Goal: Transaction & Acquisition: Purchase product/service

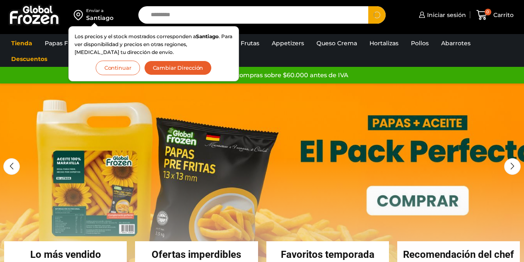
click at [300, 68] on div "Envío GRATIS en compras sobre $60.000 antes de IVA Envío GRATIS en compras sobr…" at bounding box center [262, 75] width 537 height 17
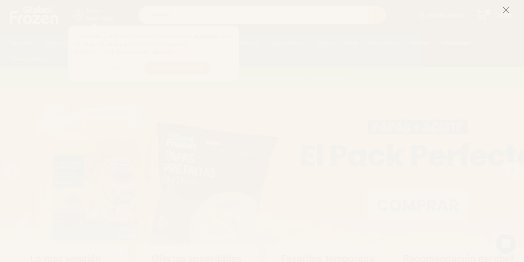
scroll to position [38, 0]
click at [507, 11] on icon at bounding box center [506, 9] width 7 height 7
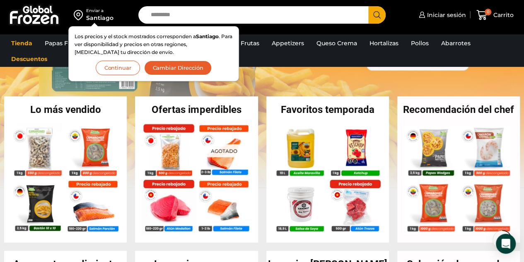
scroll to position [150, 0]
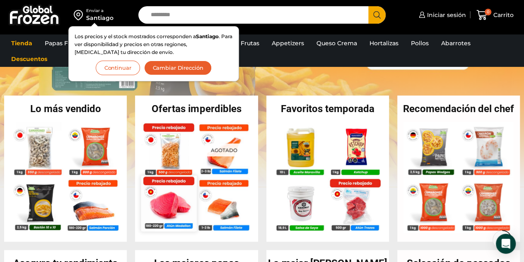
click at [166, 195] on img at bounding box center [169, 203] width 56 height 56
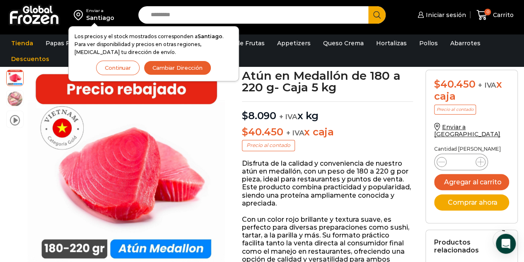
scroll to position [48, 0]
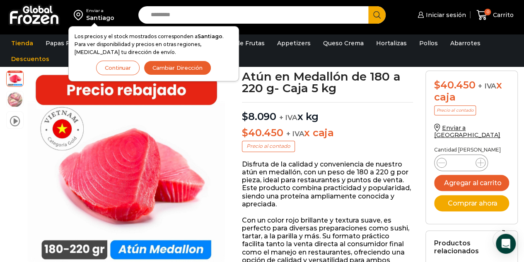
click at [215, 13] on input "Search input" at bounding box center [256, 14] width 218 height 17
type input "*******"
click at [369, 6] on button "Search" at bounding box center [377, 14] width 17 height 17
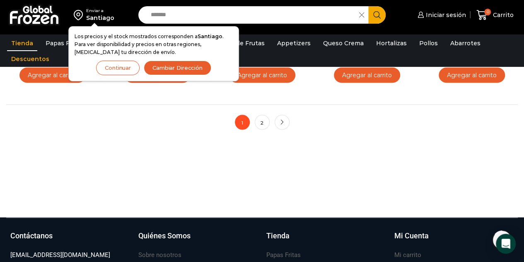
scroll to position [734, 0]
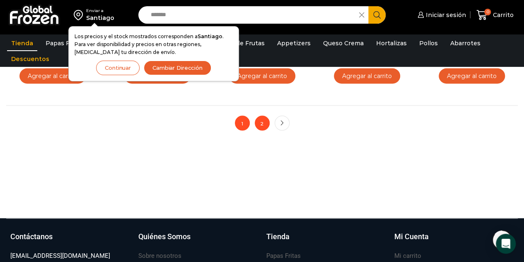
click at [263, 126] on link "2" at bounding box center [262, 122] width 15 height 15
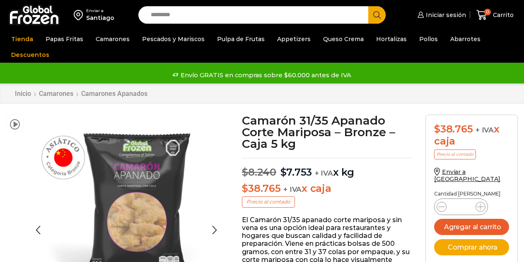
scroll to position [14, 0]
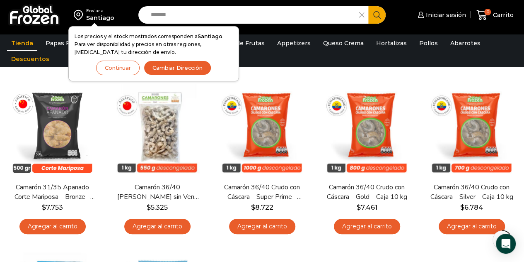
scroll to position [78, 0]
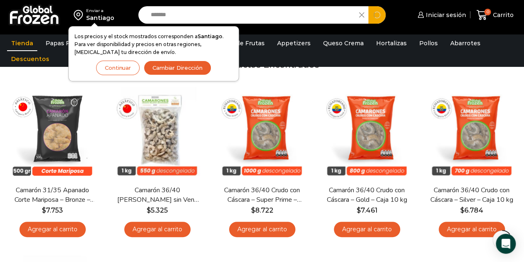
drag, startPoint x: 188, startPoint y: 13, endPoint x: 133, endPoint y: 7, distance: 55.9
click at [133, 7] on div "Search input ******* Search" at bounding box center [262, 14] width 260 height 17
type input "******"
click at [369, 6] on button "Search" at bounding box center [377, 14] width 17 height 17
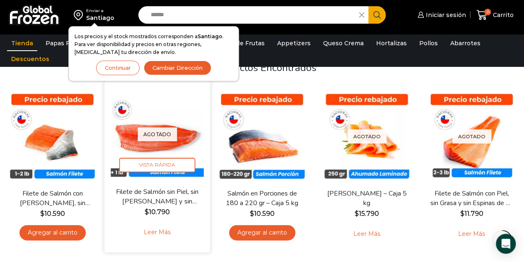
scroll to position [75, 0]
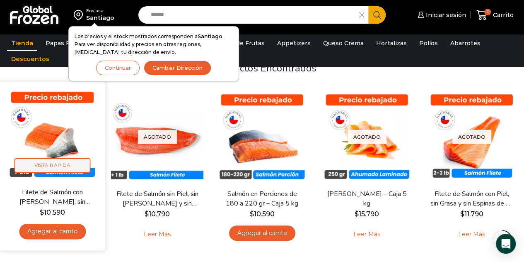
click at [56, 163] on span "Vista Rápida" at bounding box center [53, 165] width 76 height 15
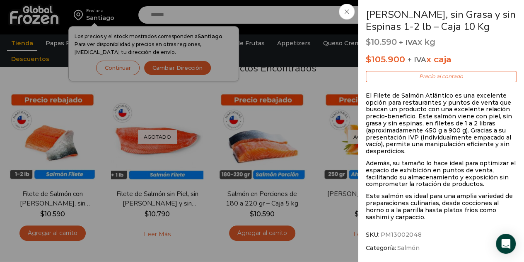
scroll to position [173, 0]
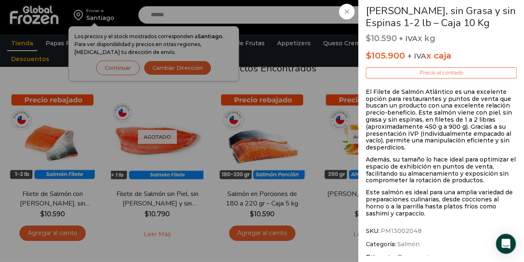
click at [442, 130] on p "El Filete de Salmón Atlántico es una excelente opción para restaurantes y punto…" at bounding box center [441, 119] width 151 height 63
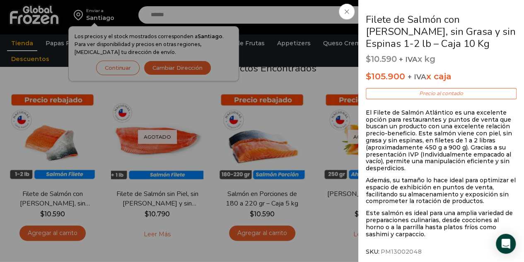
scroll to position [150, 0]
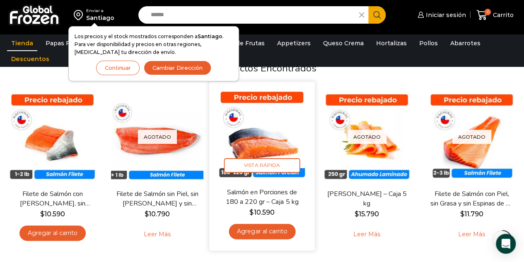
click at [257, 157] on img at bounding box center [262, 134] width 93 height 93
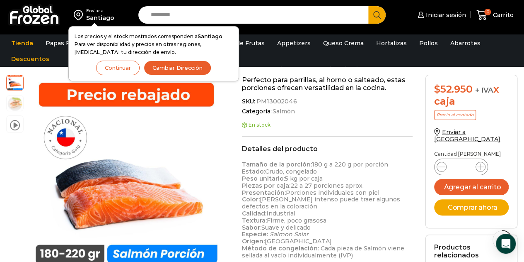
scroll to position [185, 0]
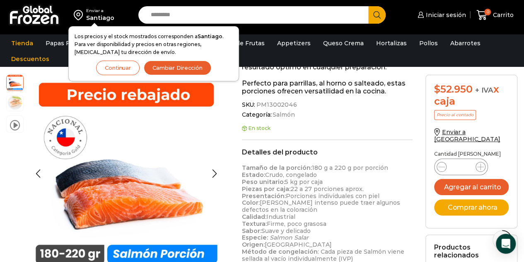
click at [10, 105] on img at bounding box center [15, 102] width 17 height 17
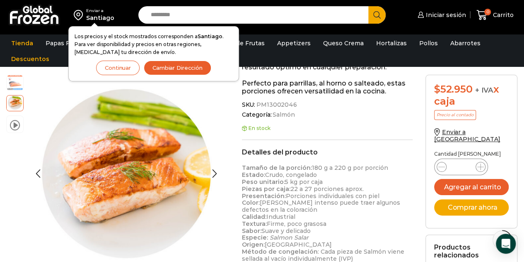
click at [17, 88] on img at bounding box center [15, 82] width 17 height 17
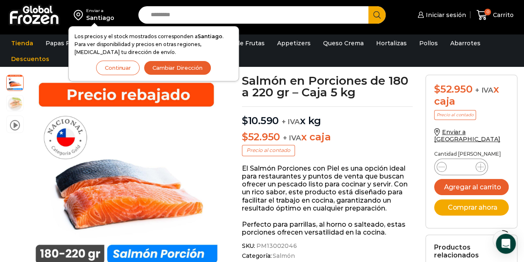
scroll to position [68, 0]
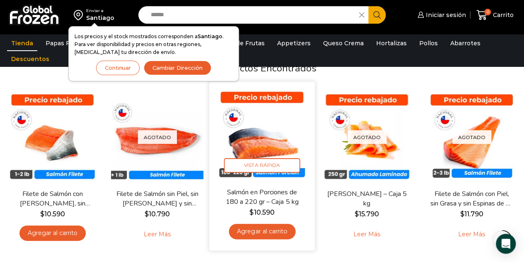
click at [268, 213] on bdi "$ 10.590" at bounding box center [262, 212] width 25 height 8
click at [253, 164] on span "Vista Rápida" at bounding box center [262, 165] width 76 height 15
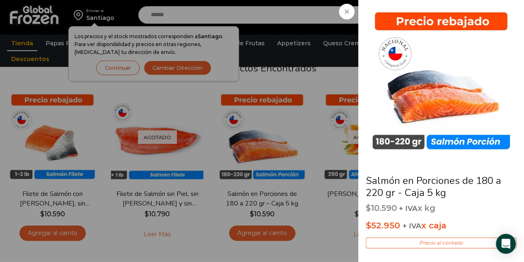
scroll to position [34, 0]
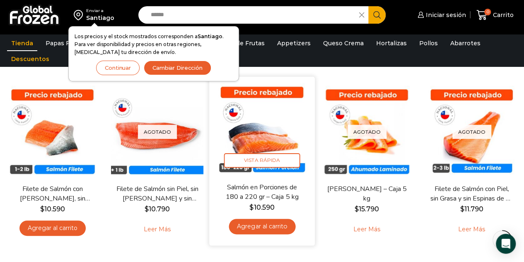
scroll to position [85, 0]
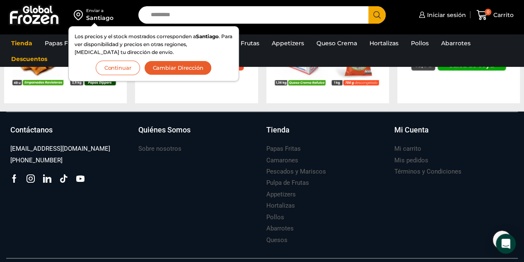
scroll to position [900, 0]
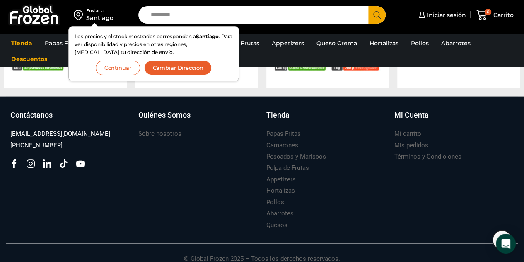
click at [124, 68] on button "Continuar" at bounding box center [118, 68] width 44 height 15
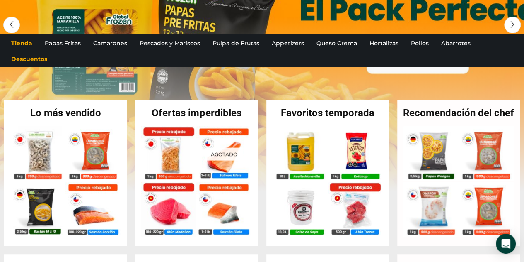
scroll to position [0, 0]
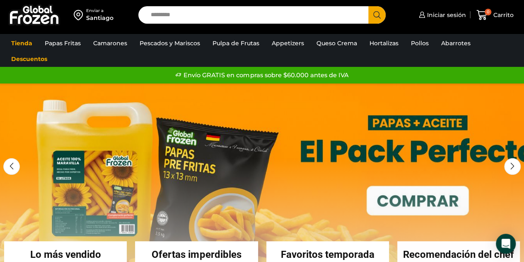
click at [245, 78] on div "Envío GRATIS en compras sobre $60.000 antes de IVA Envío GRATIS en compras sobr…" at bounding box center [262, 75] width 522 height 12
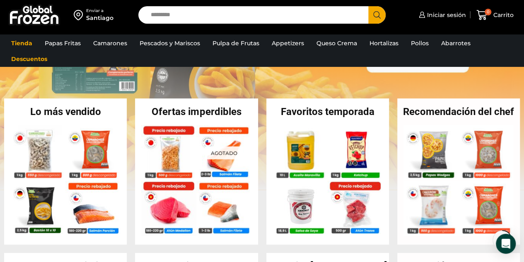
scroll to position [151, 0]
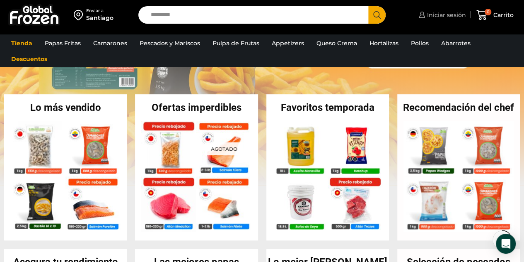
click at [443, 15] on span "Iniciar sesión" at bounding box center [445, 15] width 41 height 8
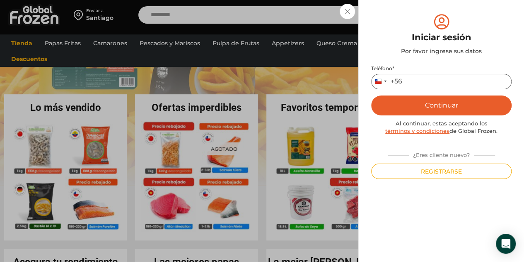
click at [415, 87] on input "Teléfono *" at bounding box center [442, 81] width 141 height 15
type input "*********"
click at [442, 105] on button "Continuar" at bounding box center [442, 105] width 141 height 20
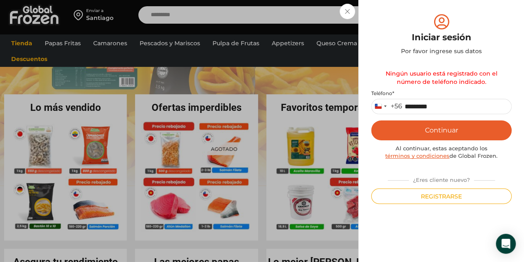
click at [433, 131] on button "Continuar" at bounding box center [442, 130] width 141 height 20
click at [438, 134] on button "Continuar" at bounding box center [442, 130] width 141 height 20
click at [435, 158] on link "términos y condiciones" at bounding box center [418, 155] width 64 height 7
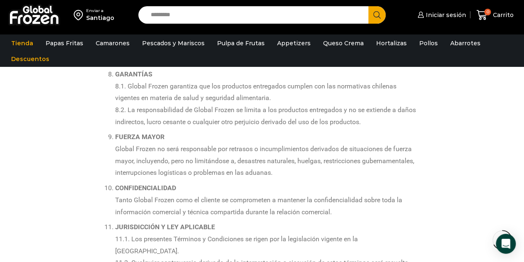
scroll to position [736, 0]
click at [45, 22] on img at bounding box center [34, 15] width 52 height 22
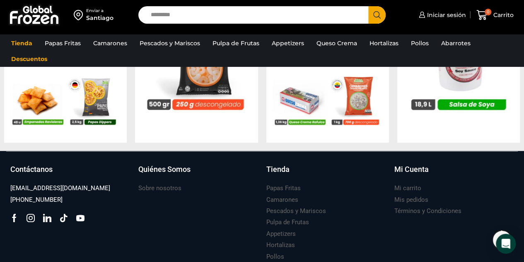
scroll to position [909, 0]
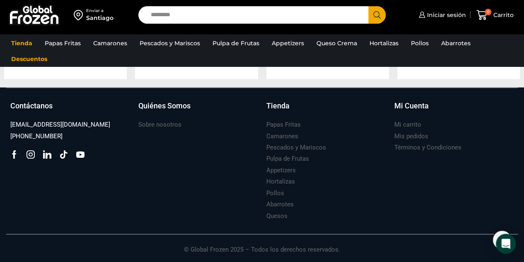
click at [186, 177] on div "Quiénes Somos Sobre nosotros" at bounding box center [198, 160] width 128 height 121
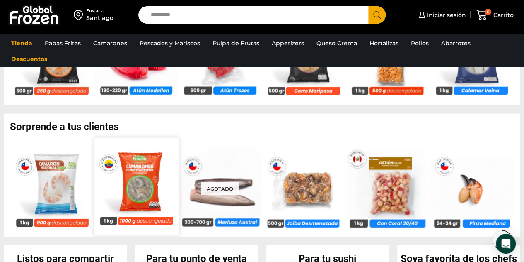
scroll to position [572, 0]
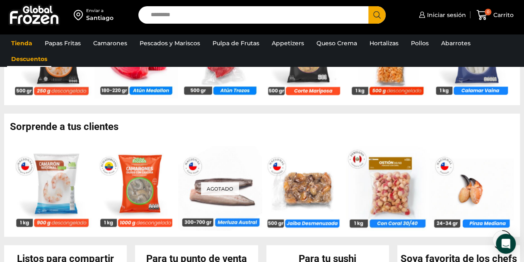
click at [34, 58] on link "Descuentos" at bounding box center [29, 59] width 44 height 16
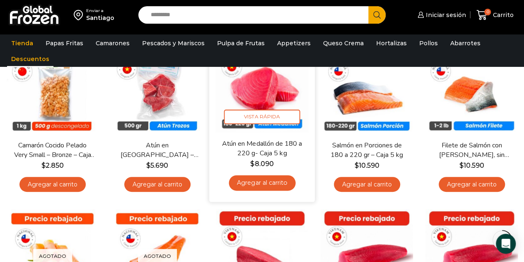
scroll to position [101, 0]
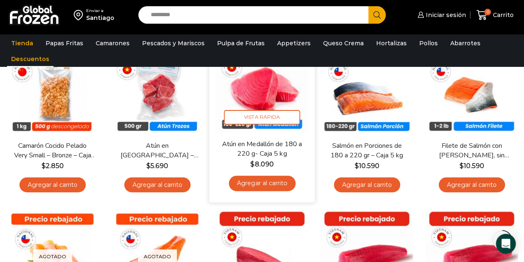
click at [262, 178] on link "Agregar al carrito" at bounding box center [262, 182] width 67 height 15
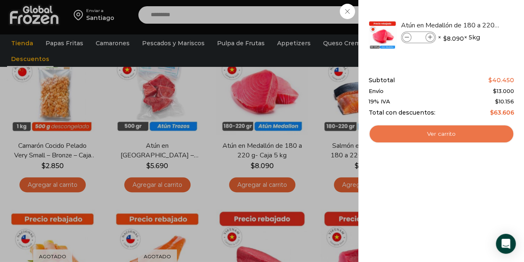
click at [416, 130] on link "Ver carrito" at bounding box center [442, 133] width 146 height 19
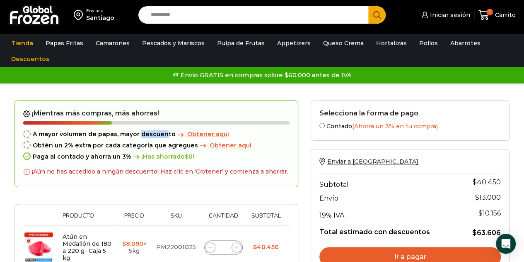
drag, startPoint x: 163, startPoint y: 126, endPoint x: 136, endPoint y: 125, distance: 27.8
click at [136, 125] on div "¡Mientras más compras, más ahorras! A mayor volumen de papas, mayor descuento O…" at bounding box center [157, 143] width 284 height 87
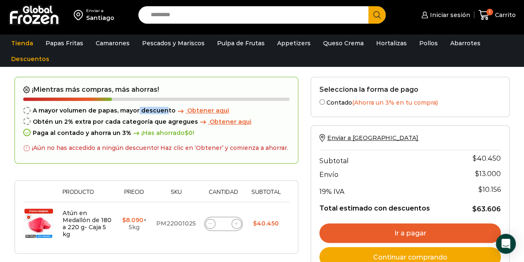
scroll to position [29, 0]
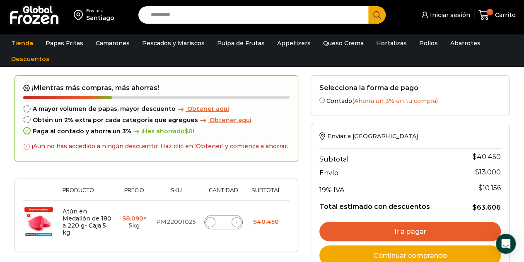
click at [232, 223] on span at bounding box center [237, 222] width 10 height 10
type input "*"
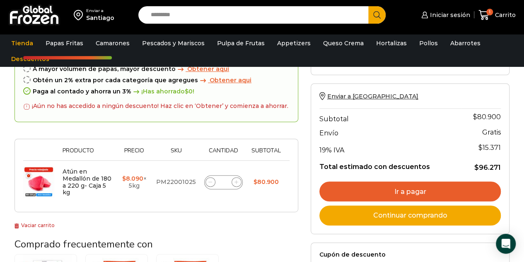
scroll to position [101, 0]
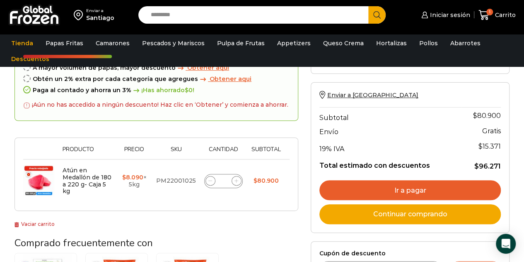
click at [232, 180] on span at bounding box center [237, 181] width 10 height 10
type input "*"
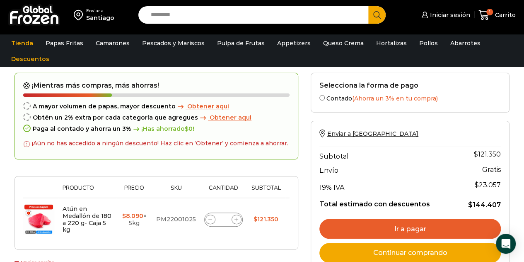
scroll to position [62, 0]
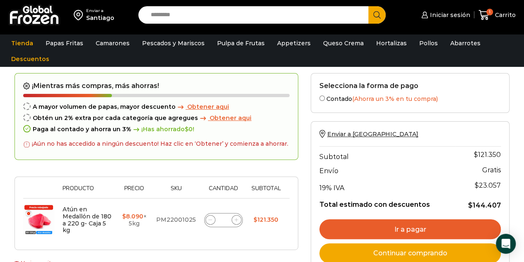
click at [234, 220] on span at bounding box center [237, 220] width 10 height 10
type input "*"
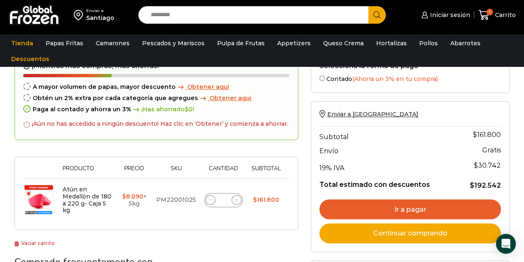
scroll to position [81, 0]
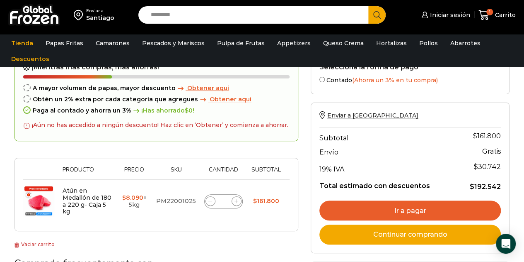
click at [386, 234] on link "Continuar comprando" at bounding box center [411, 234] width 182 height 20
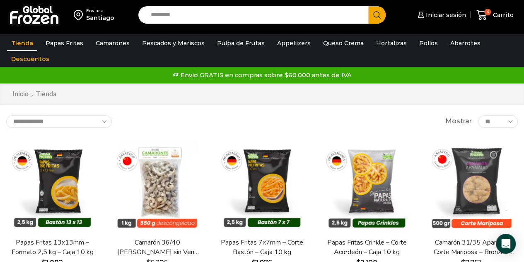
click at [181, 10] on input "Search input" at bounding box center [256, 14] width 218 height 17
type input "******"
click at [369, 6] on button "Search" at bounding box center [377, 14] width 17 height 17
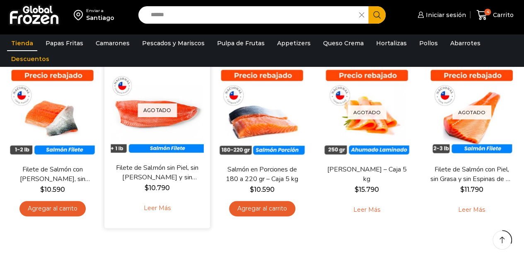
scroll to position [136, 0]
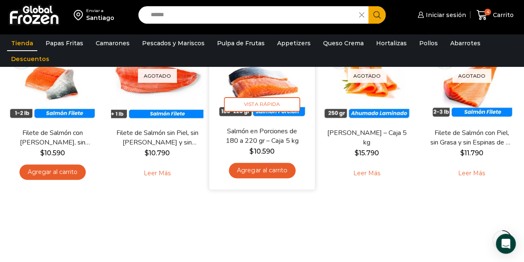
click at [263, 172] on link "Agregar al carrito" at bounding box center [262, 170] width 67 height 15
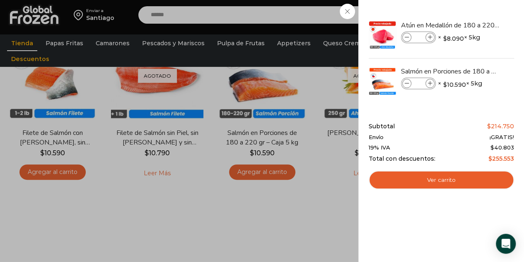
click at [475, 25] on div "5 [GEOGRAPHIC_DATA] 5 5 Shopping Cart *" at bounding box center [495, 14] width 41 height 19
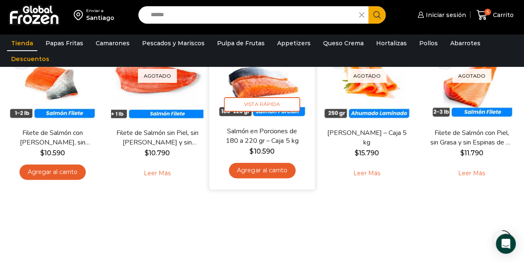
click at [247, 169] on link "Agregar al carrito" at bounding box center [262, 170] width 67 height 15
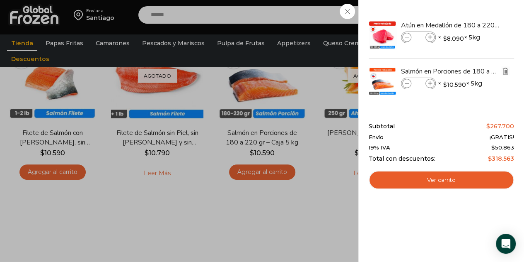
click at [429, 83] on icon at bounding box center [430, 83] width 5 height 5
type input "*"
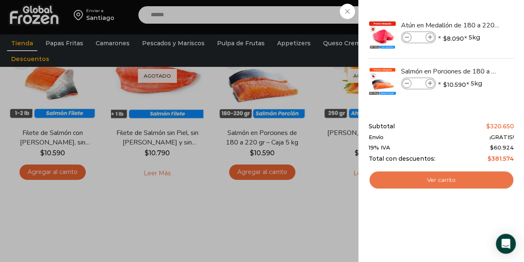
click at [435, 181] on link "Ver carrito" at bounding box center [442, 179] width 146 height 19
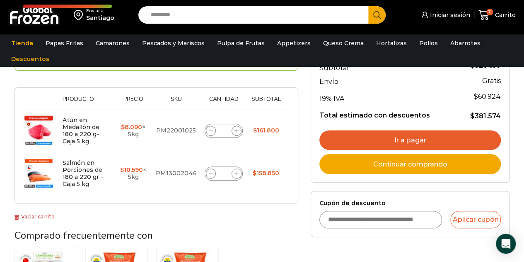
scroll to position [122, 0]
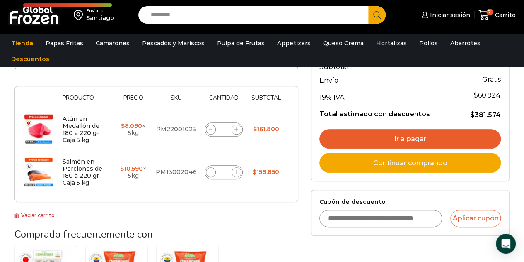
click at [369, 213] on input "Cupón de descuento" at bounding box center [381, 217] width 123 height 17
type input "******"
click at [475, 219] on button "Aplicar cupón" at bounding box center [476, 217] width 51 height 17
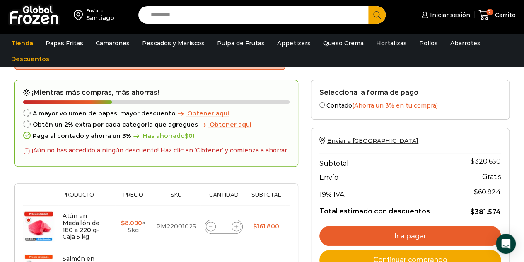
scroll to position [53, 0]
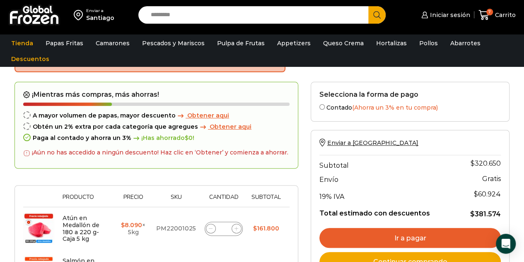
click at [194, 114] on span "Obtener aqui" at bounding box center [208, 115] width 42 height 7
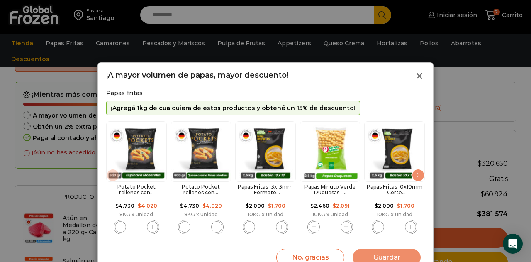
click at [420, 73] on icon at bounding box center [419, 76] width 10 height 10
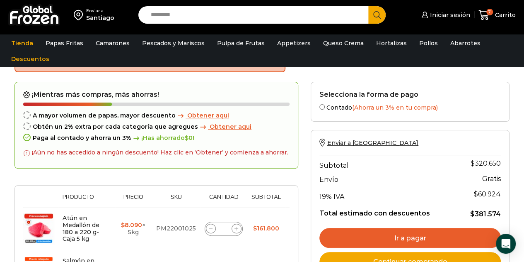
click at [215, 126] on span "Obtener aqui" at bounding box center [231, 126] width 42 height 7
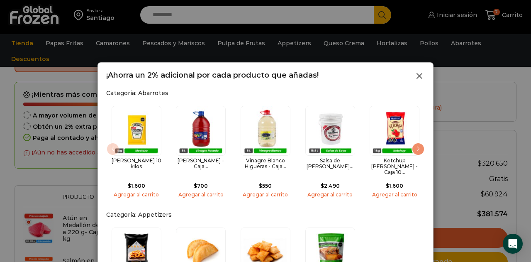
click at [417, 77] on line at bounding box center [419, 75] width 5 height 5
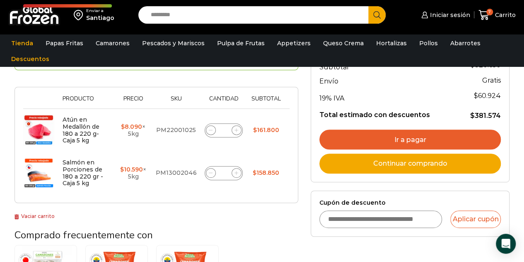
scroll to position [152, 0]
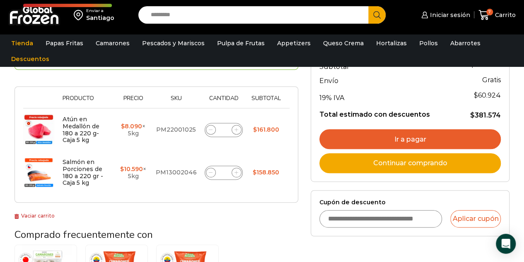
click at [381, 218] on input "Cupón de descuento" at bounding box center [381, 218] width 123 height 17
type input "******"
click at [451, 210] on button "Aplicar cupón" at bounding box center [476, 218] width 51 height 17
click at [480, 219] on button "Aplicar cupón" at bounding box center [476, 218] width 51 height 17
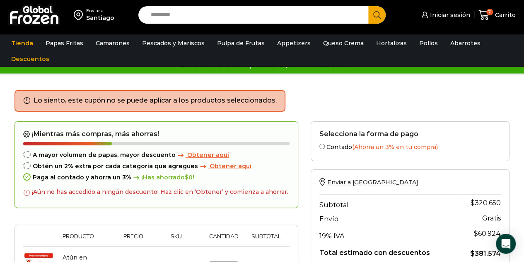
scroll to position [14, 0]
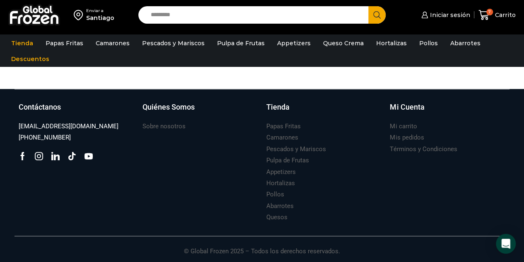
scroll to position [471, 0]
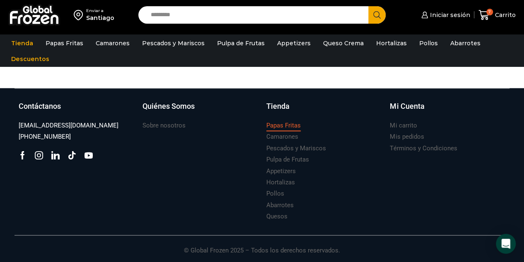
click at [288, 123] on h3 "Papas Fritas" at bounding box center [284, 125] width 34 height 9
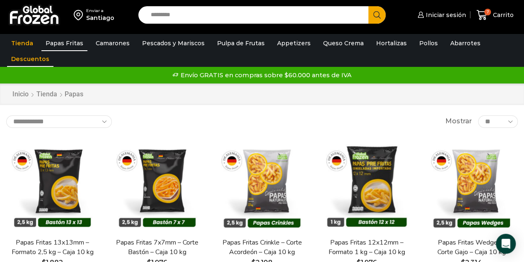
click at [30, 66] on link "Descuentos" at bounding box center [30, 59] width 46 height 16
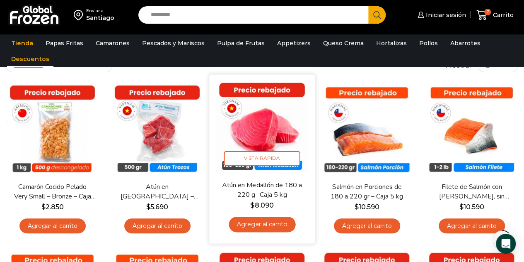
scroll to position [51, 0]
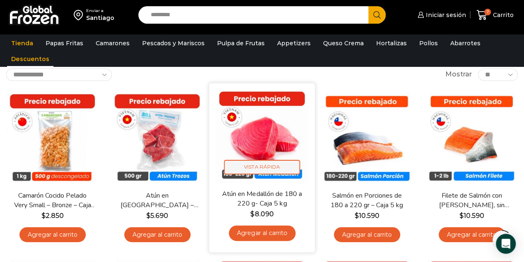
click at [262, 165] on span "Vista Rápida" at bounding box center [262, 167] width 76 height 15
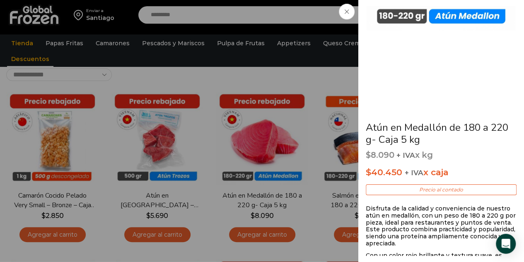
scroll to position [128, 0]
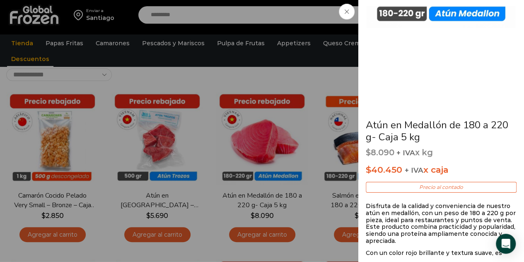
click at [350, 10] on span at bounding box center [347, 12] width 16 height 16
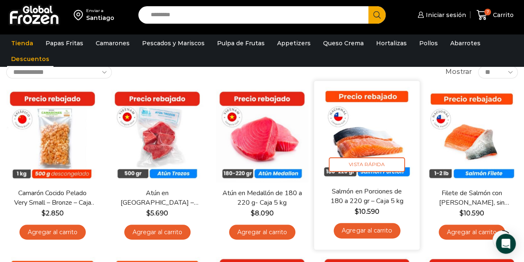
scroll to position [55, 0]
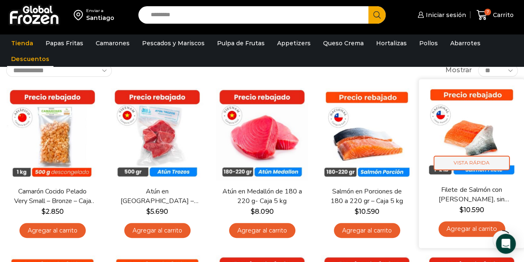
click at [476, 162] on span "Vista Rápida" at bounding box center [472, 162] width 76 height 15
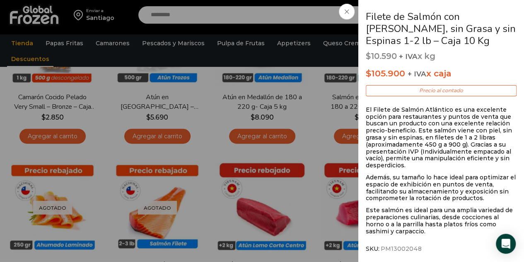
scroll to position [157, 0]
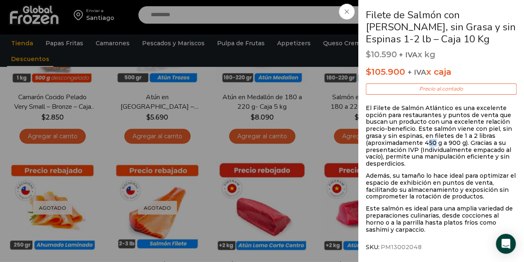
drag, startPoint x: 426, startPoint y: 143, endPoint x: 435, endPoint y: 142, distance: 8.4
click at [435, 142] on p "El Filete de Salmón Atlántico es una excelente opción para restaurantes y punto…" at bounding box center [441, 135] width 151 height 63
click at [349, 15] on span at bounding box center [347, 12] width 16 height 16
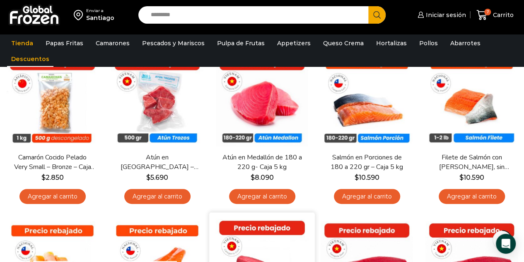
scroll to position [89, 0]
